Goal: Transaction & Acquisition: Download file/media

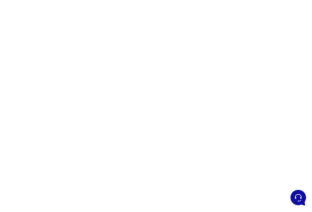
scroll to position [35, 0]
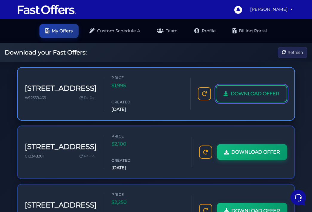
click at [233, 93] on link "DOWNLOAD OFFER" at bounding box center [251, 93] width 71 height 17
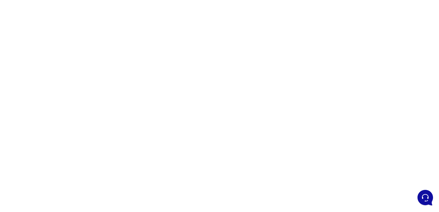
scroll to position [30, 0]
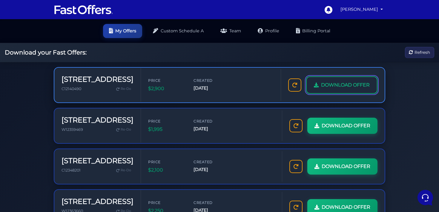
click at [321, 89] on span "DOWNLOAD OFFER" at bounding box center [345, 85] width 49 height 8
